Goal: Task Accomplishment & Management: Use online tool/utility

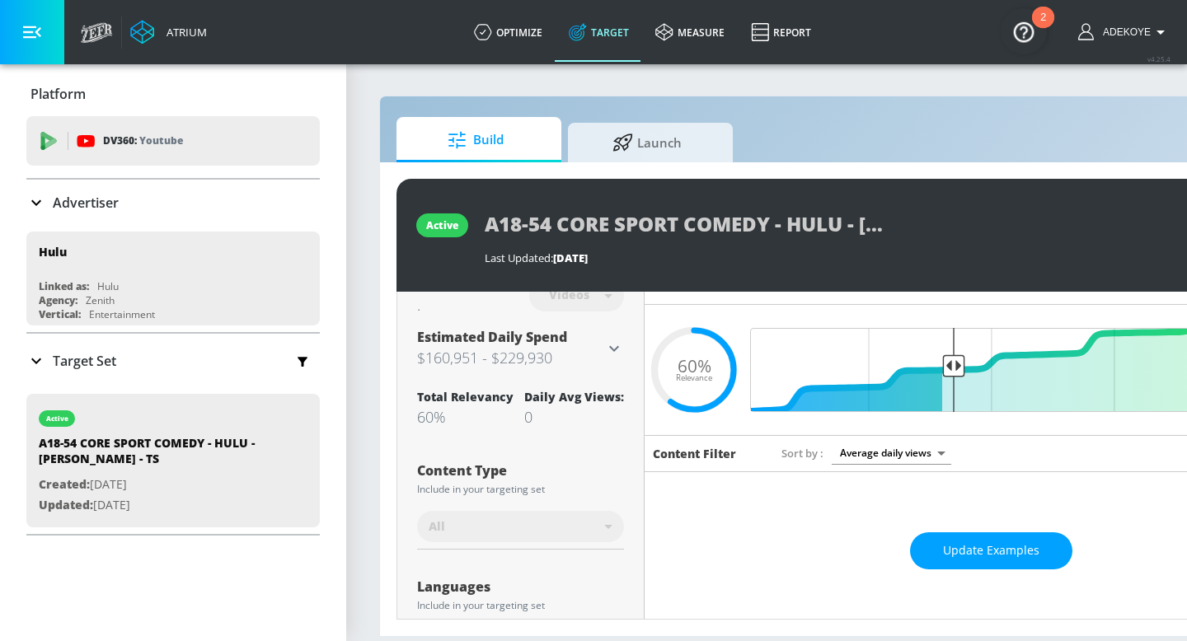
scroll to position [26, 0]
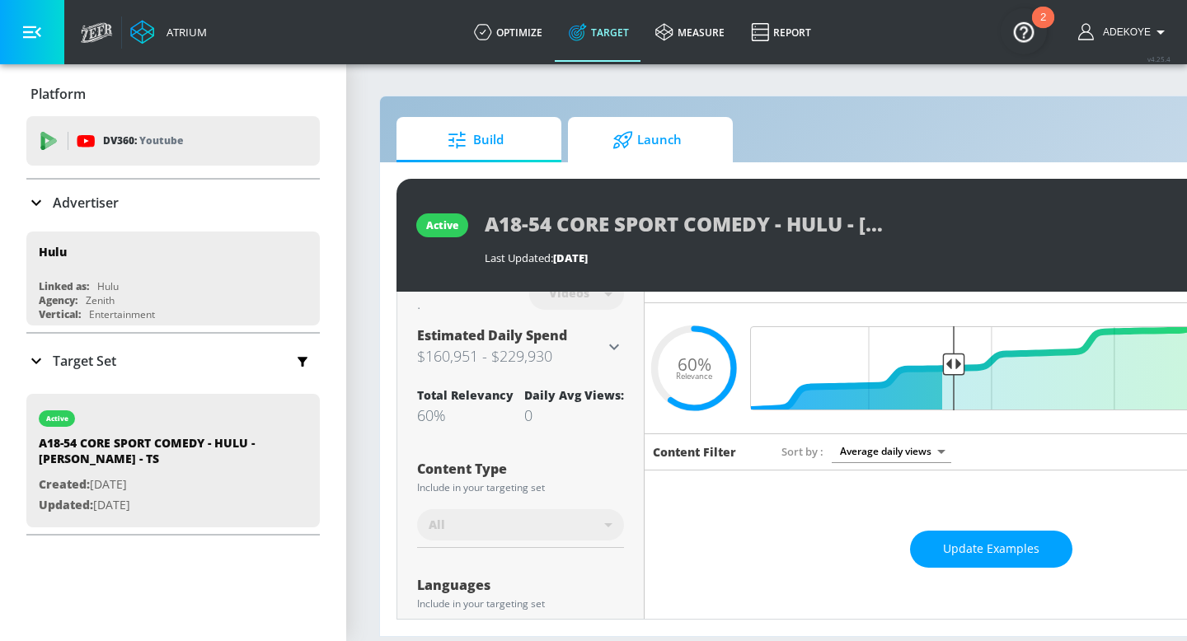
click at [616, 140] on icon at bounding box center [622, 140] width 21 height 18
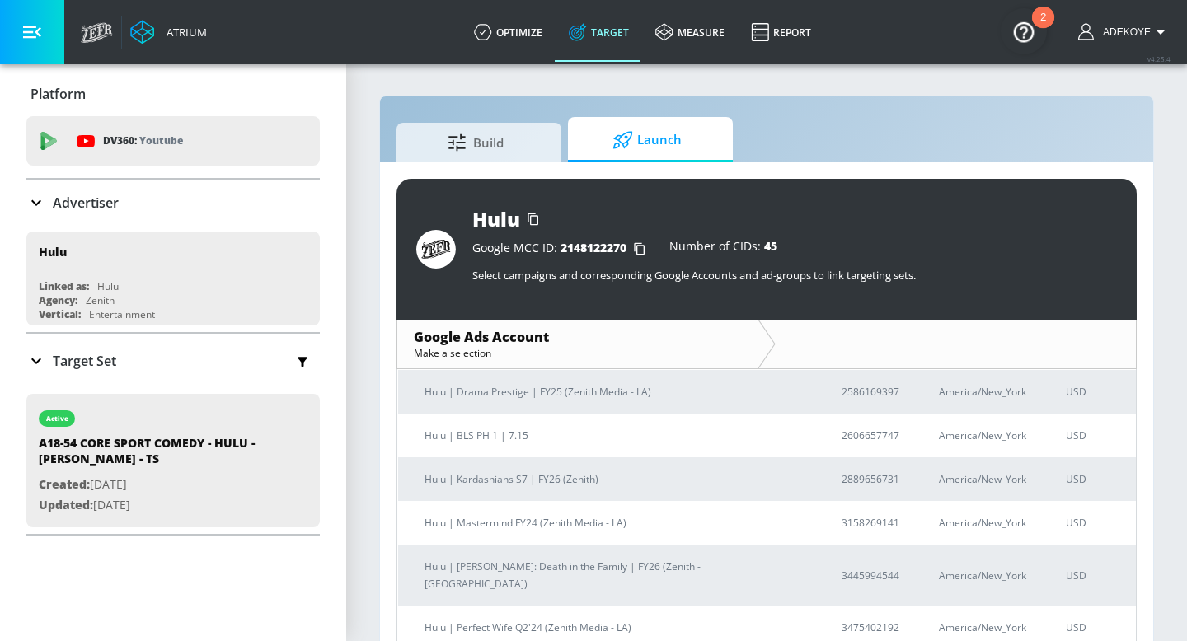
scroll to position [278, 0]
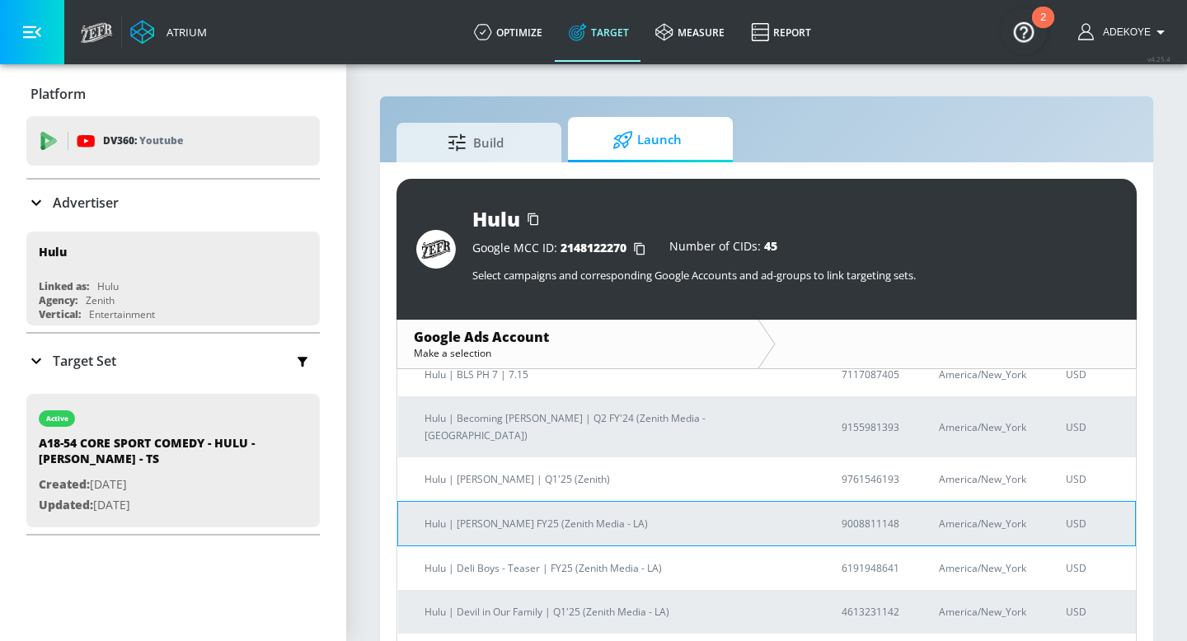
click at [560, 515] on p "Hulu | [PERSON_NAME] FY25 (Zenith Media - LA)" at bounding box center [612, 523] width 377 height 17
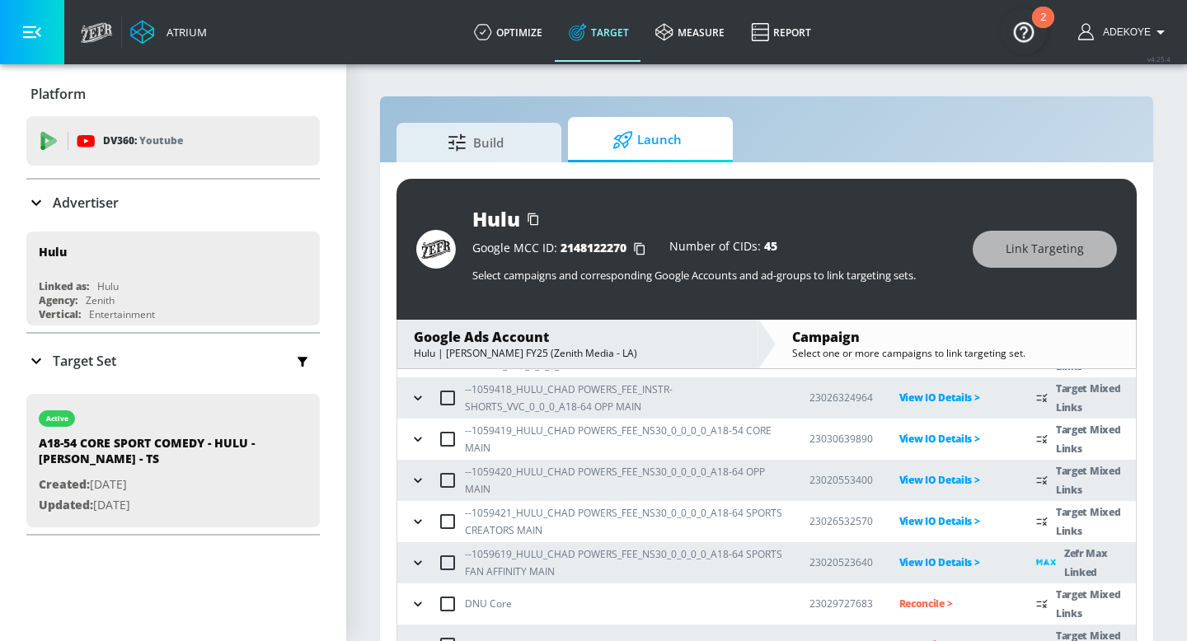
scroll to position [244, 0]
click at [417, 553] on icon "button" at bounding box center [418, 561] width 16 height 16
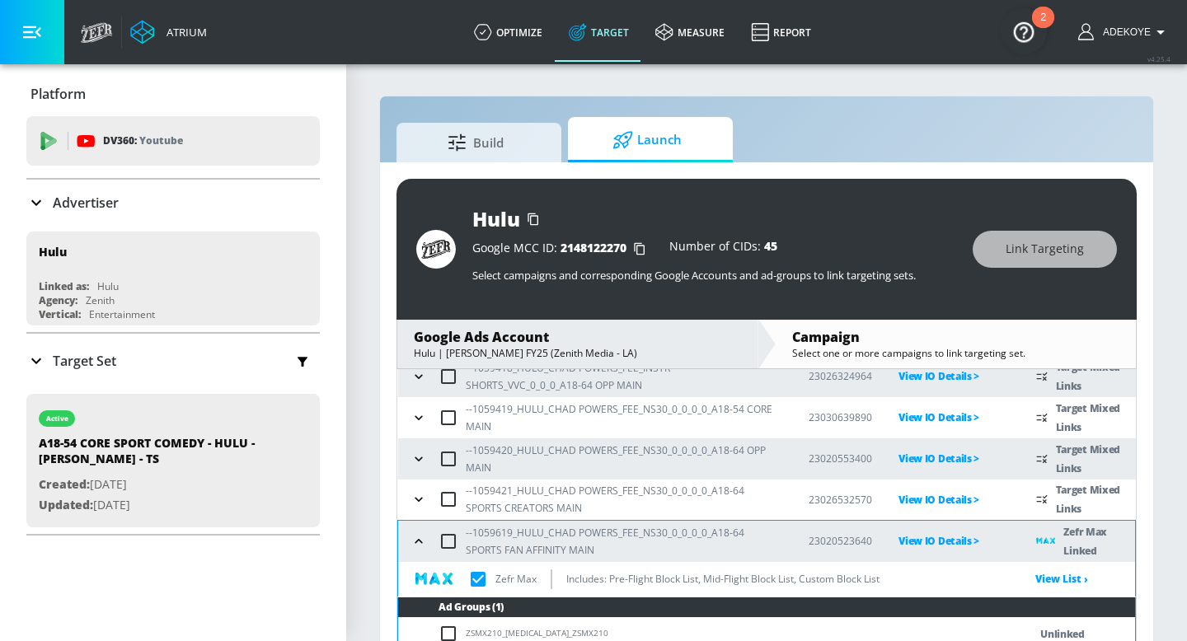
scroll to position [265, 0]
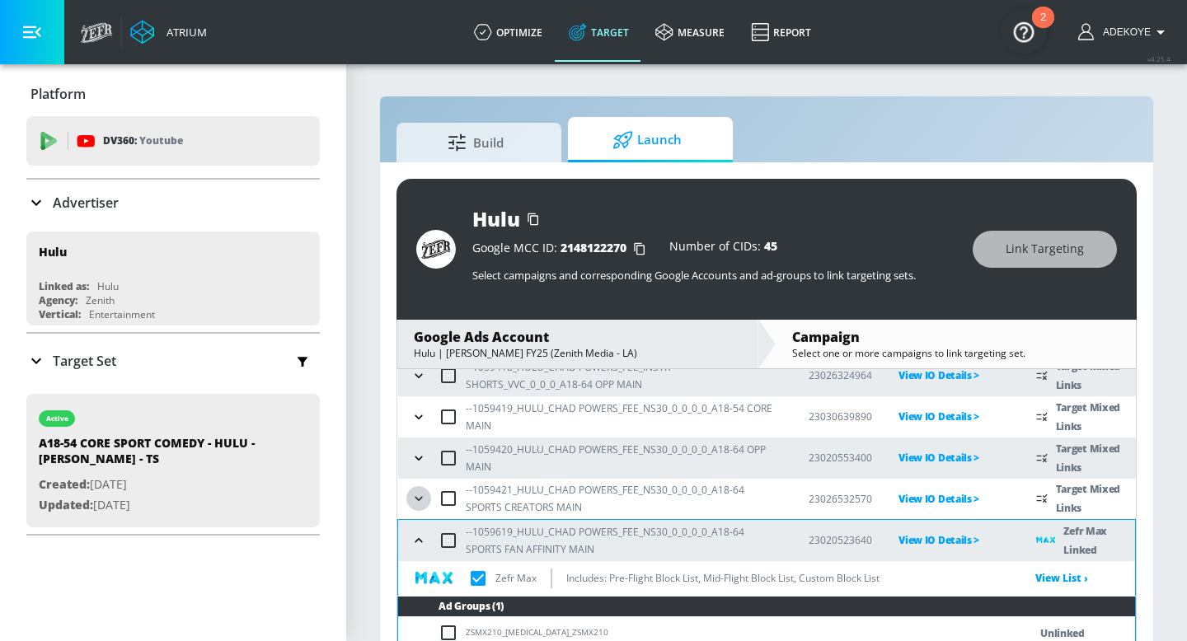
click at [411, 499] on icon "button" at bounding box center [418, 498] width 16 height 16
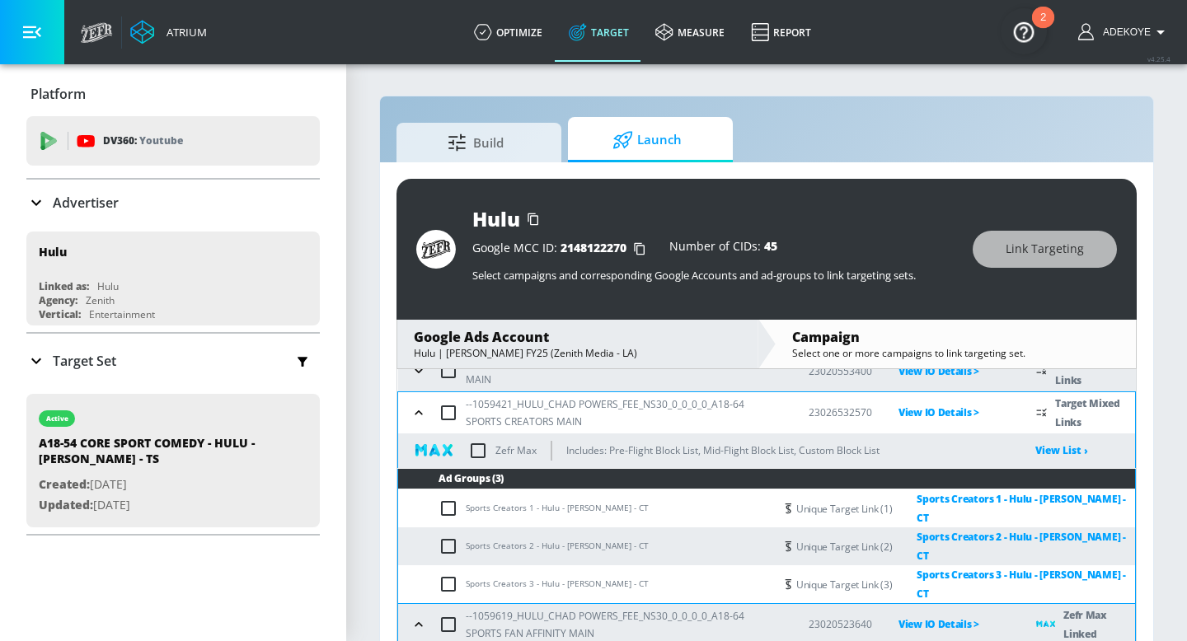
scroll to position [364, 0]
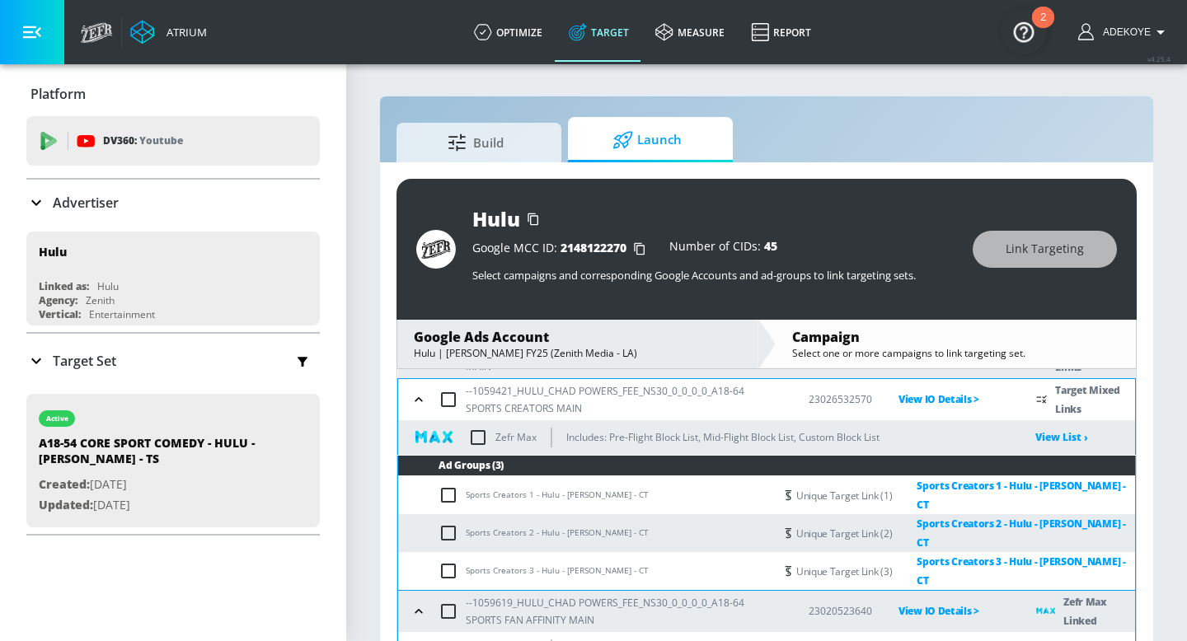
click at [445, 489] on input "checkbox" at bounding box center [451, 495] width 27 height 20
checkbox input "true"
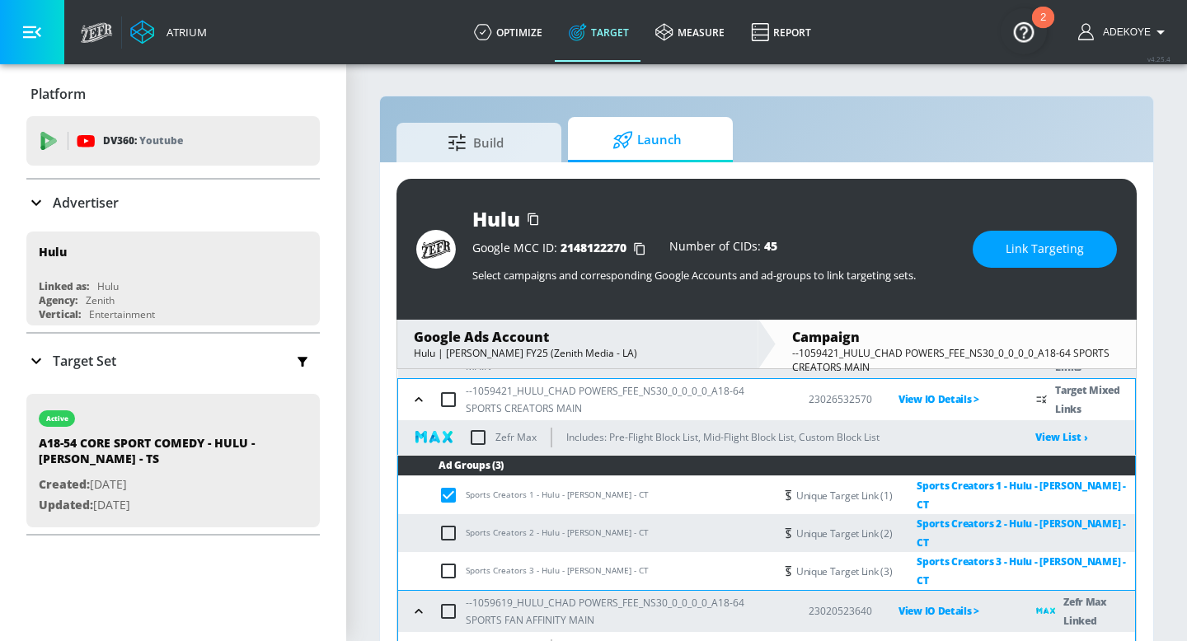
click at [1055, 236] on button "Link Targeting" at bounding box center [1044, 249] width 144 height 37
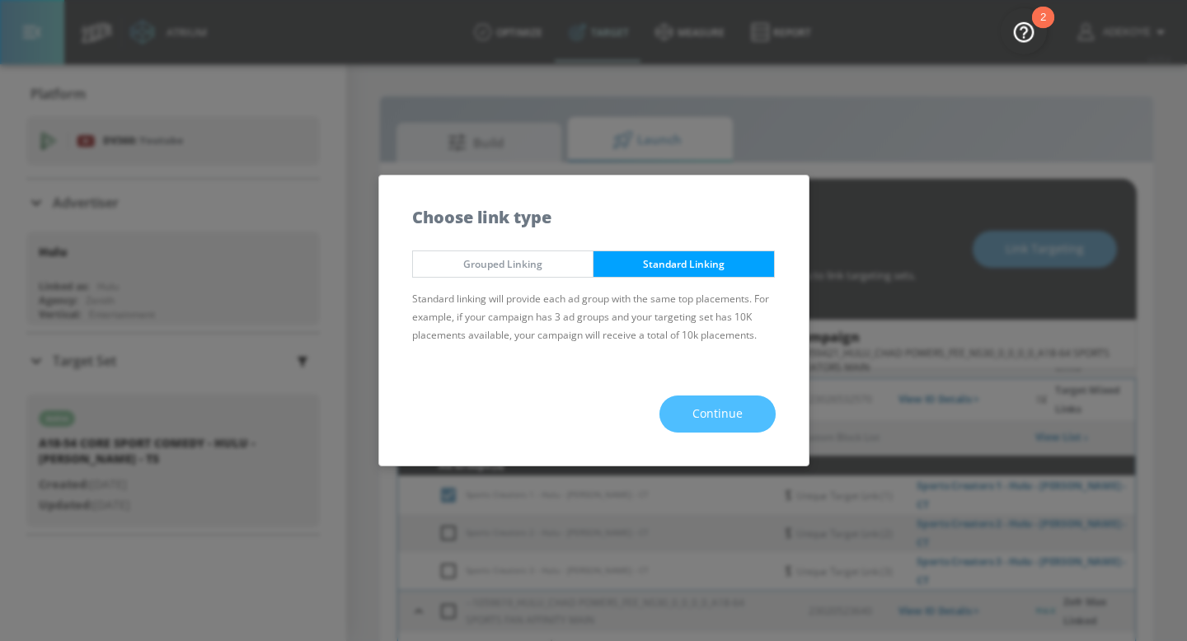
click at [702, 409] on span "Continue" at bounding box center [717, 414] width 50 height 21
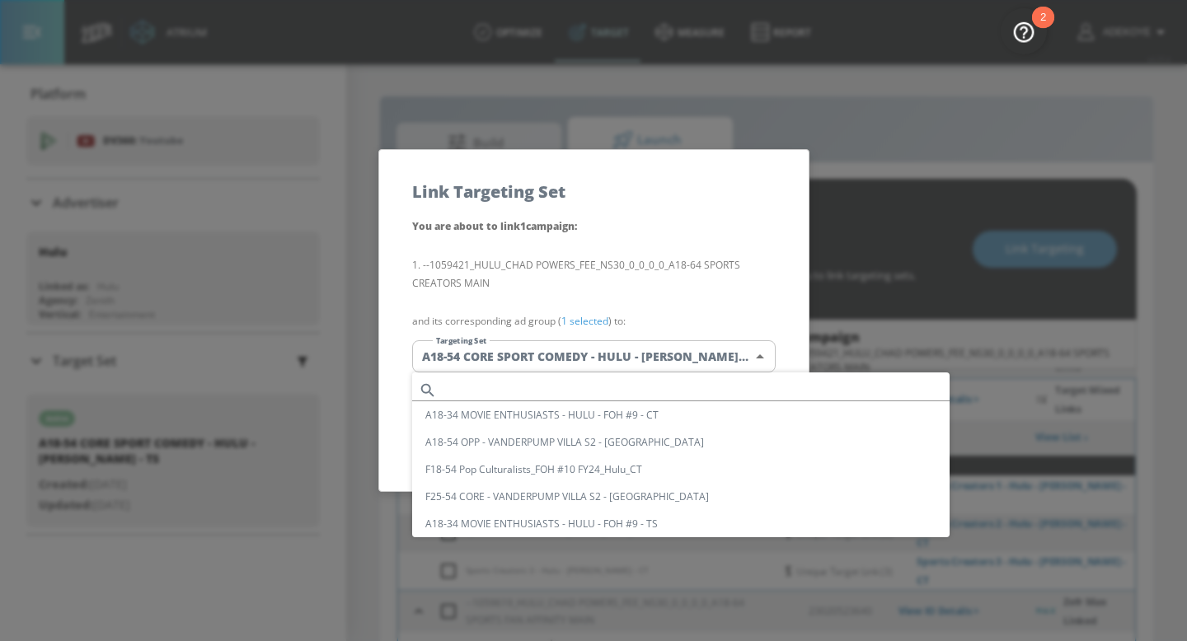
click at [602, 356] on body "Atrium optimize Target measure Report optimize Target measure Report v 4.25.4 A…" at bounding box center [593, 332] width 1187 height 665
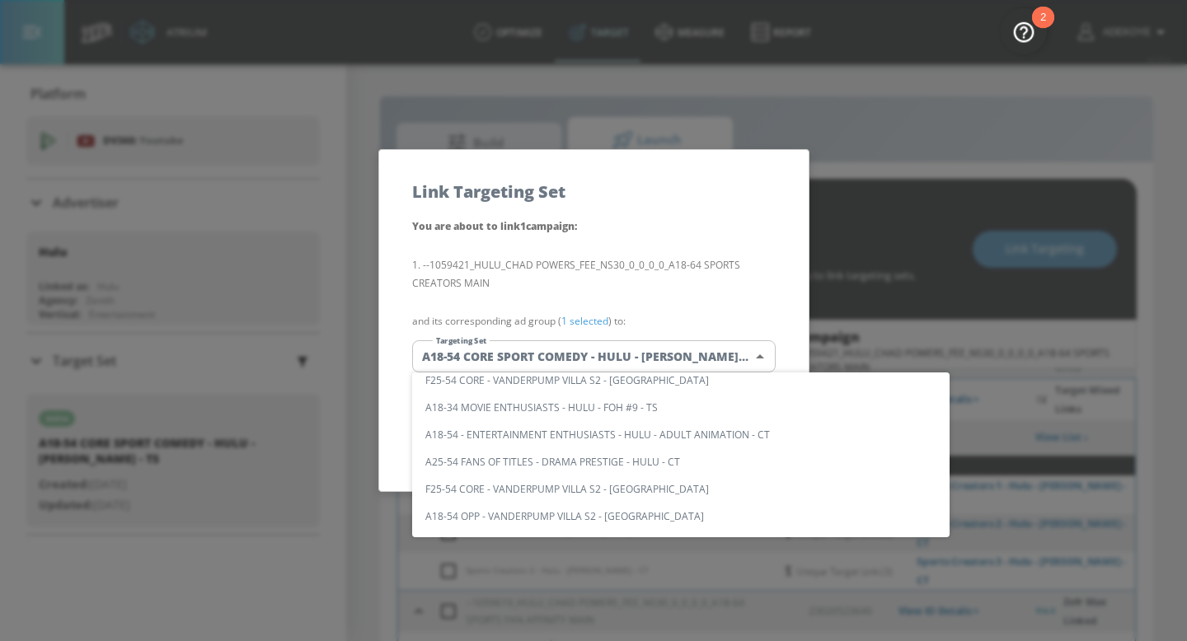
scroll to position [0, 0]
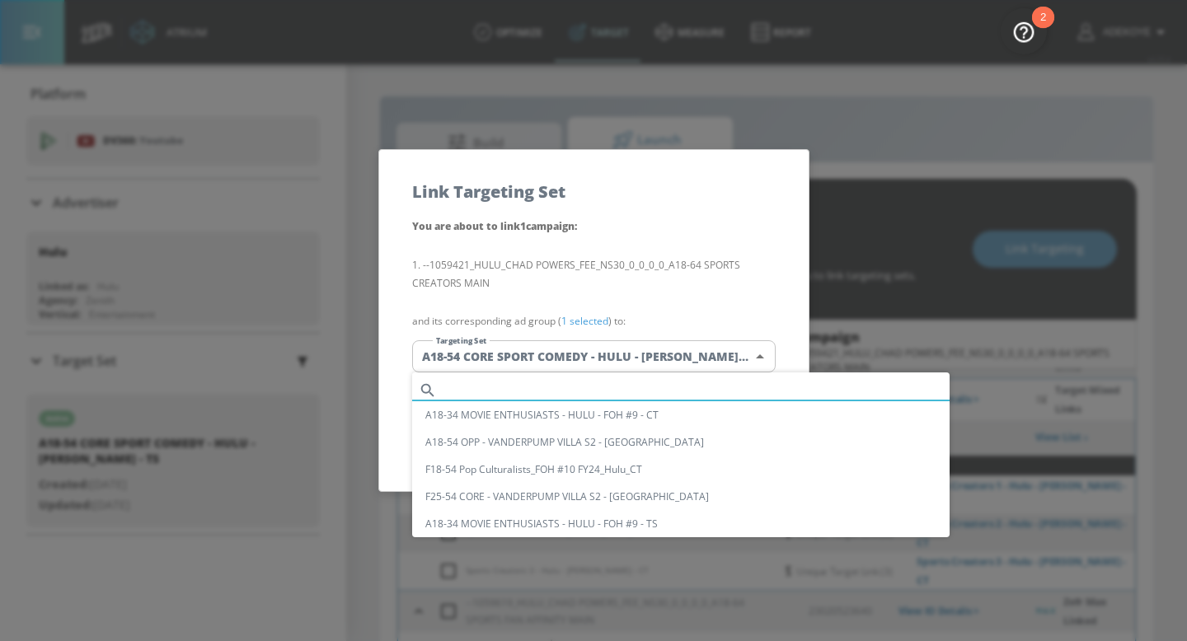
click at [550, 388] on input "text" at bounding box center [696, 390] width 506 height 22
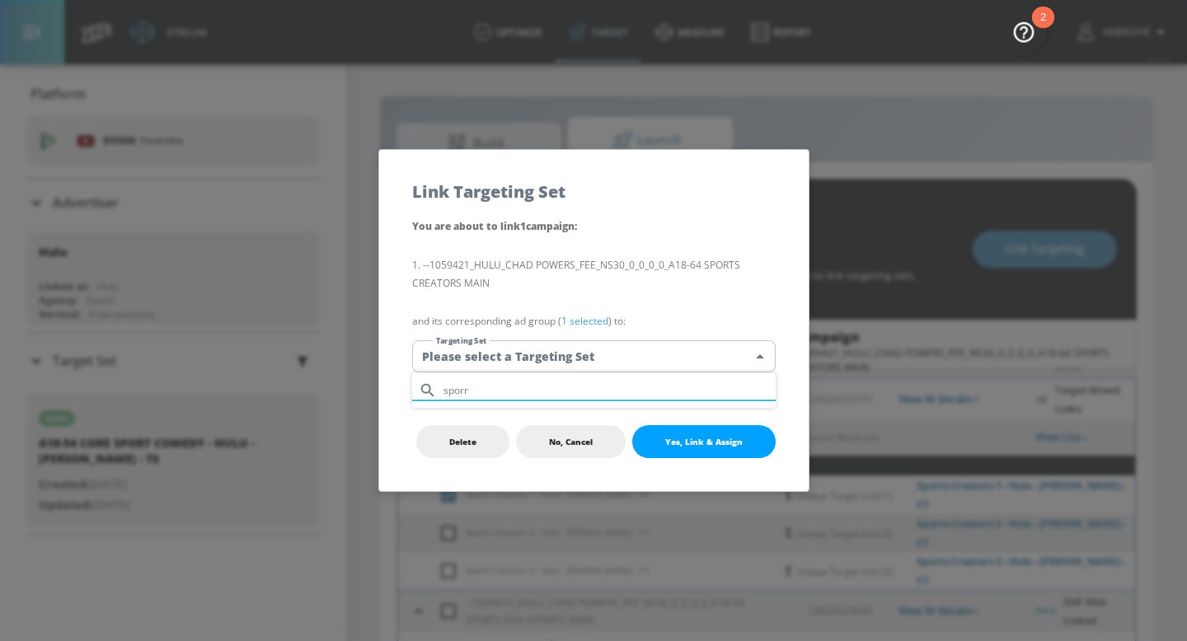
type input "spor"
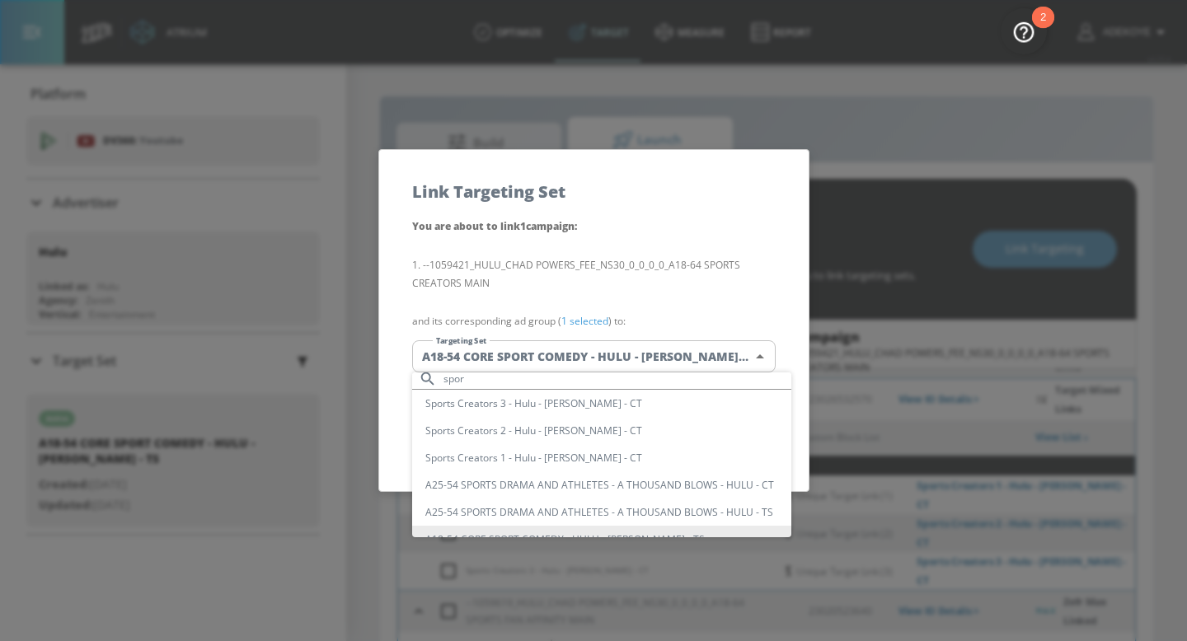
scroll to position [11, 0]
click at [477, 377] on input "spor" at bounding box center [617, 379] width 348 height 22
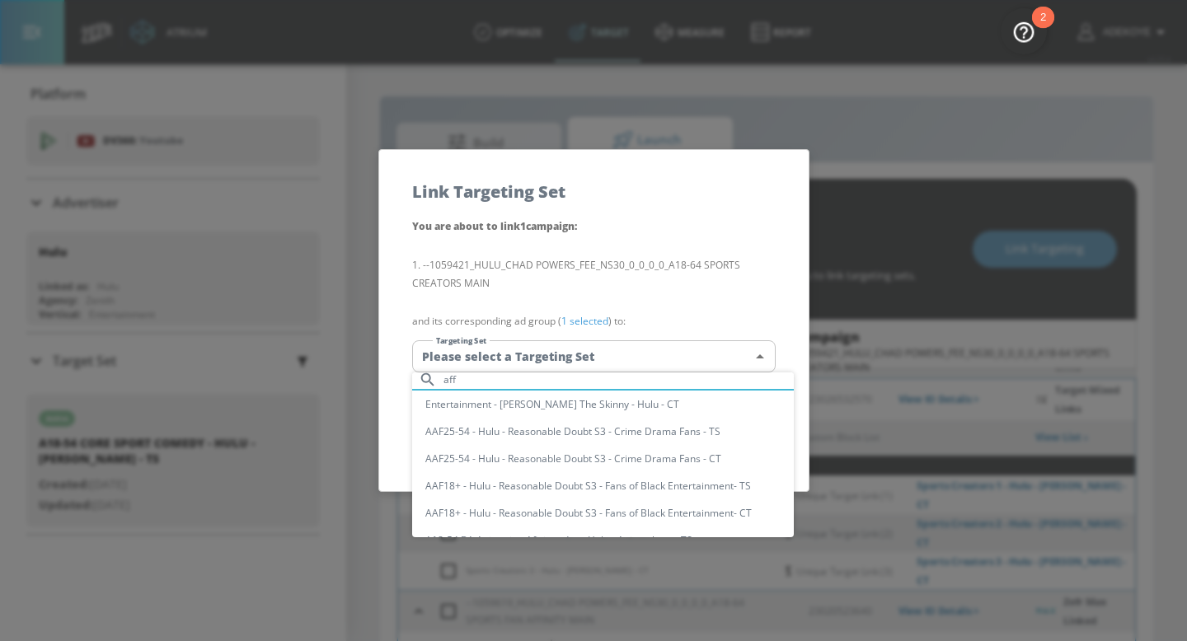
scroll to position [0, 0]
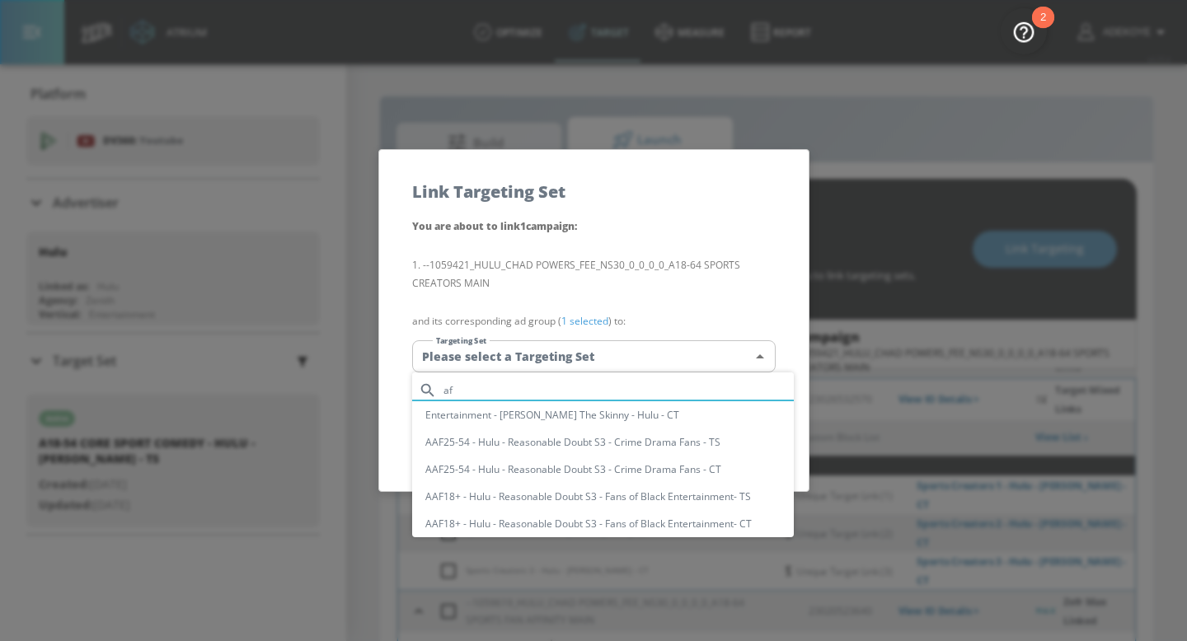
type input "a"
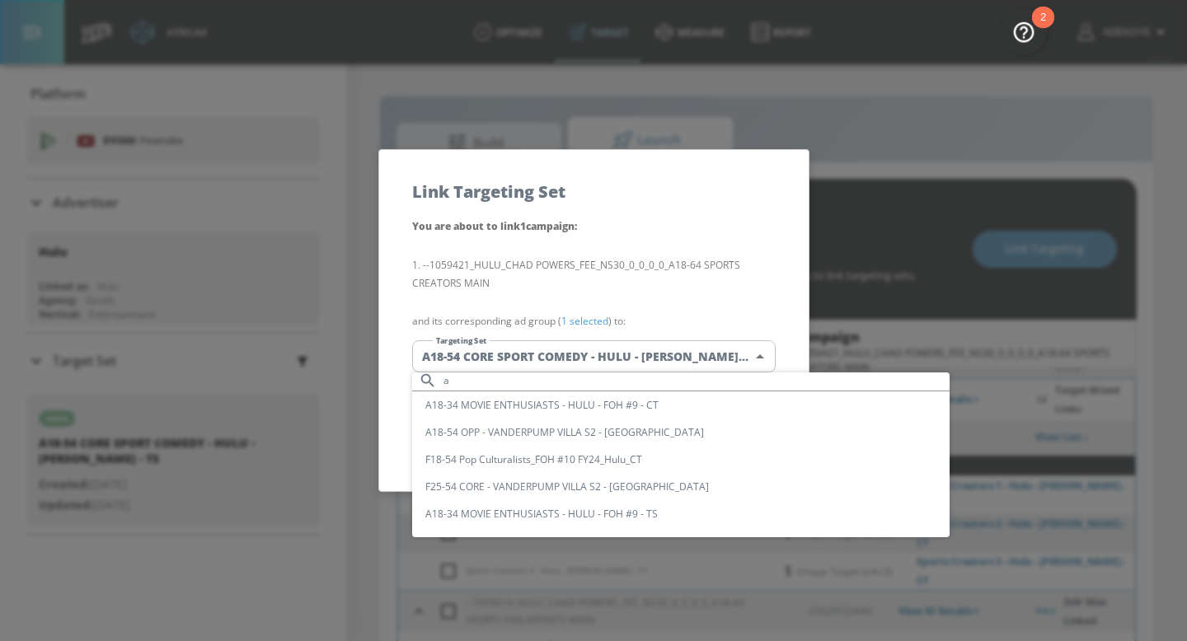
scroll to position [10, 0]
click at [458, 386] on input "a" at bounding box center [696, 380] width 506 height 22
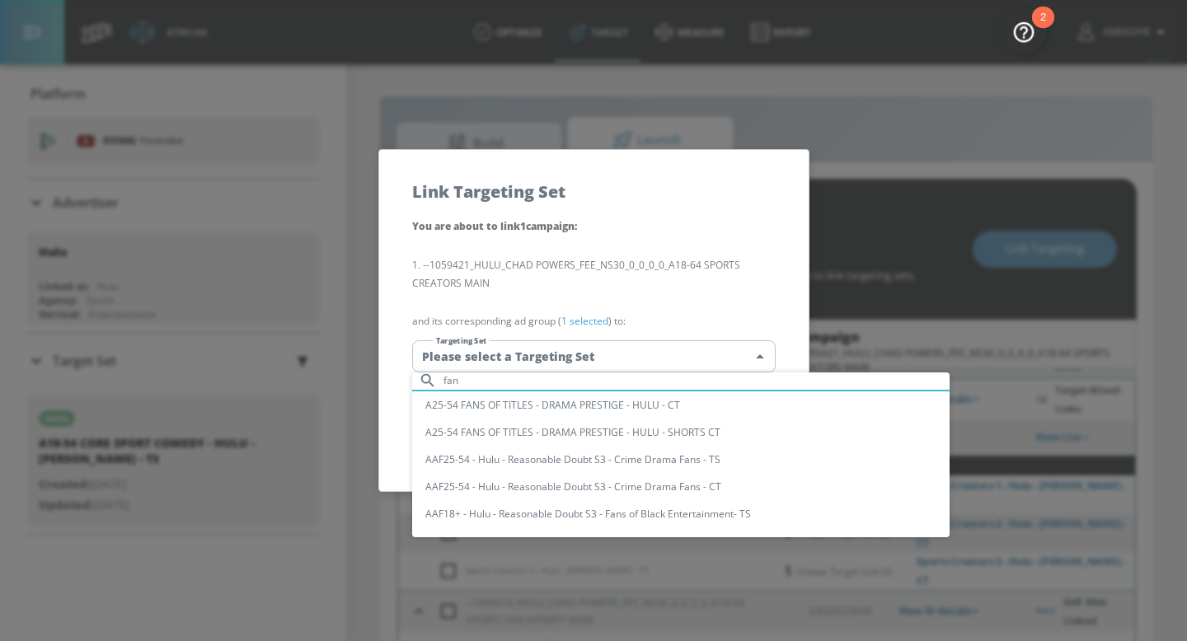
scroll to position [11, 0]
type input "fan"
click at [958, 148] on div at bounding box center [593, 320] width 1187 height 641
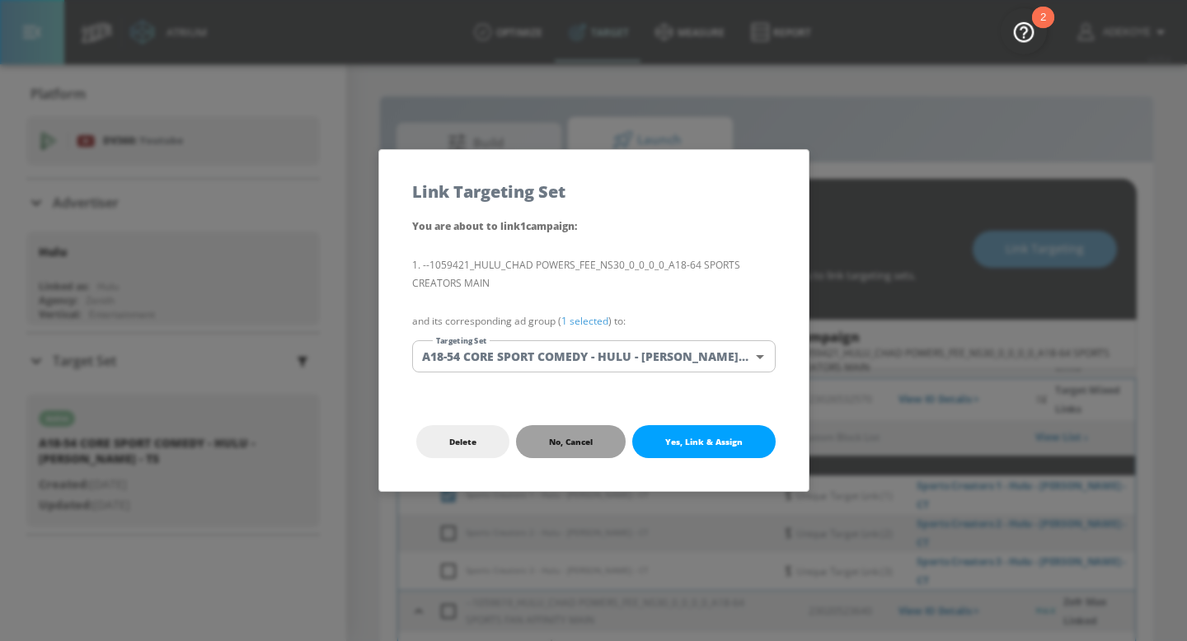
click at [560, 449] on button "No, Cancel" at bounding box center [571, 441] width 110 height 33
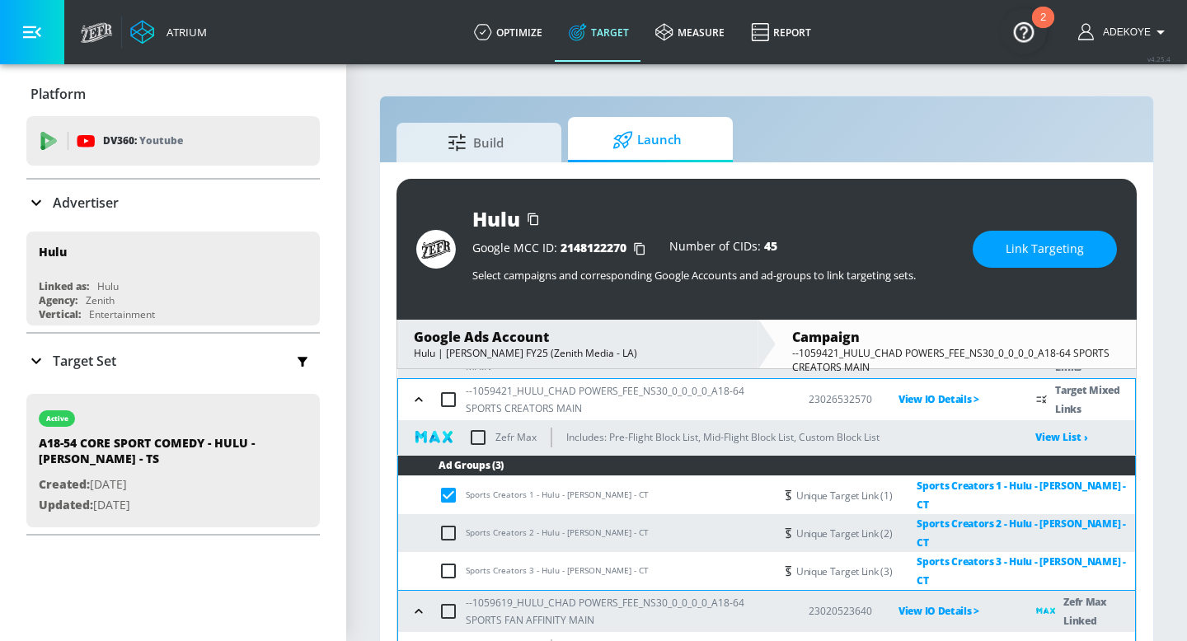
checkbox input "true"
